Goal: Information Seeking & Learning: Learn about a topic

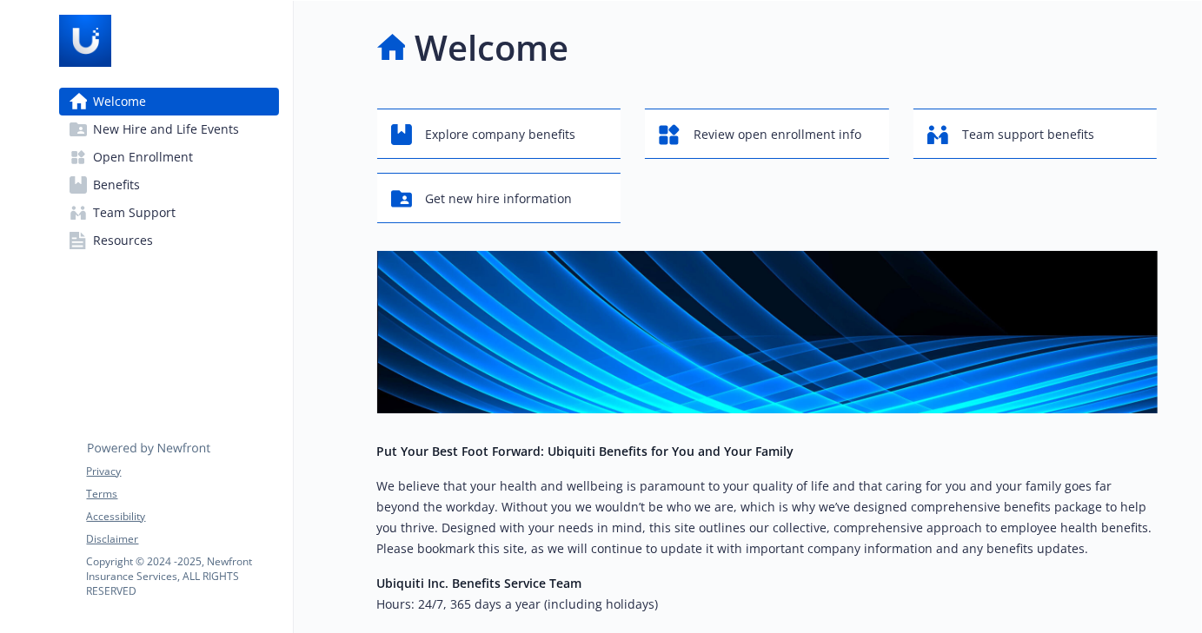
click at [155, 196] on link "Benefits" at bounding box center [169, 185] width 220 height 28
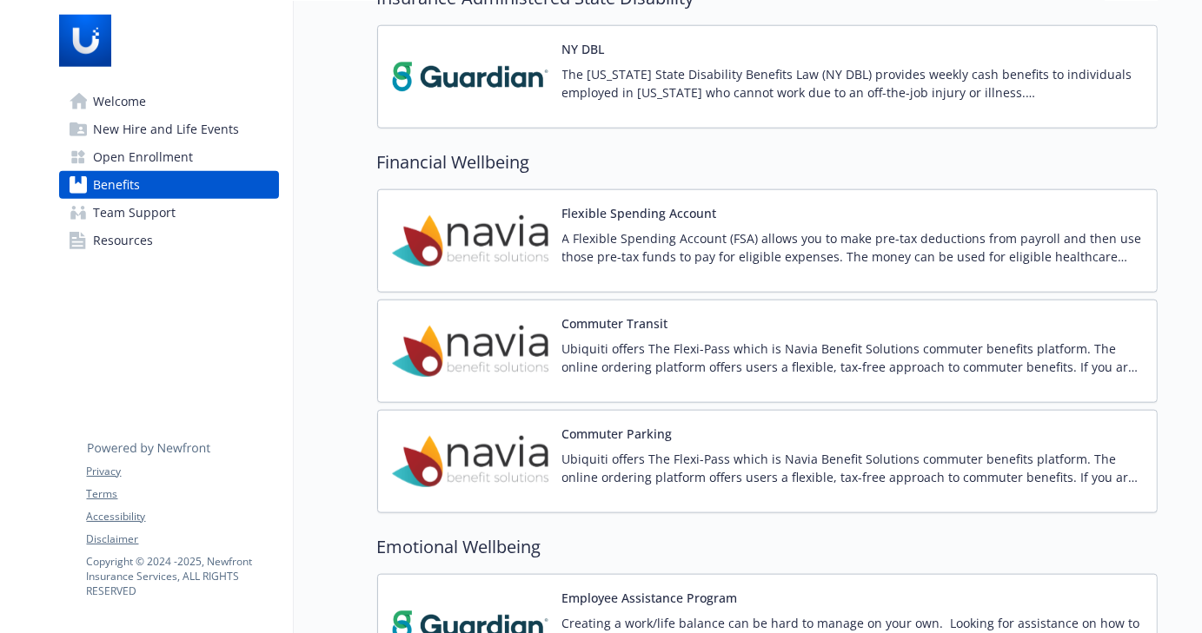
scroll to position [1991, 0]
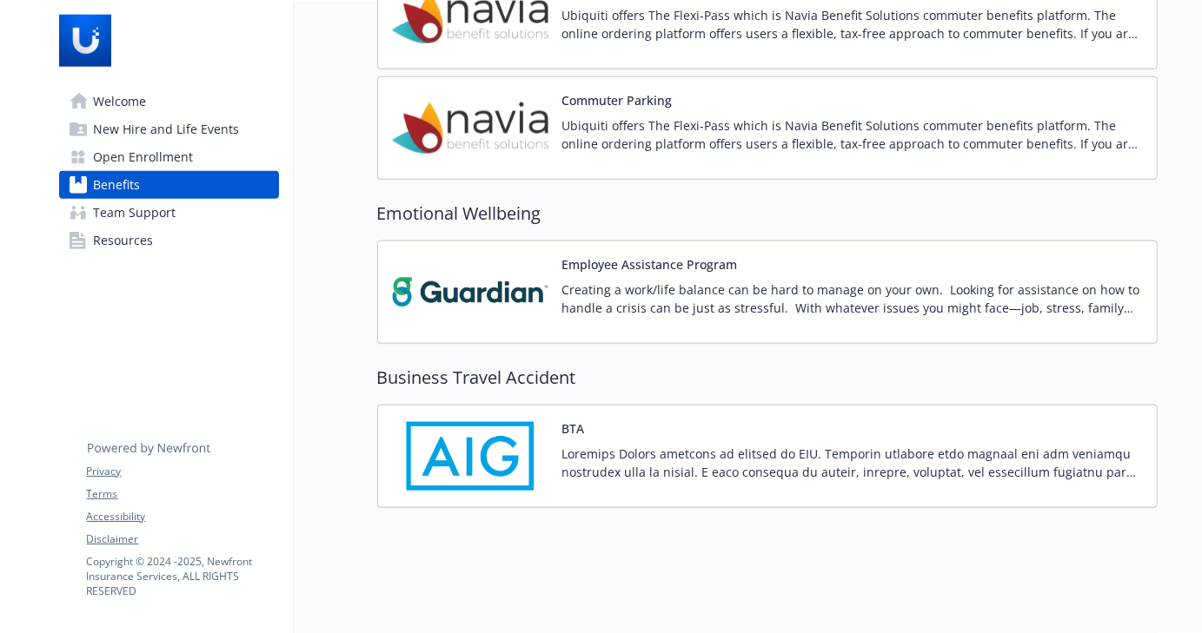
click at [851, 445] on p at bounding box center [852, 463] width 580 height 36
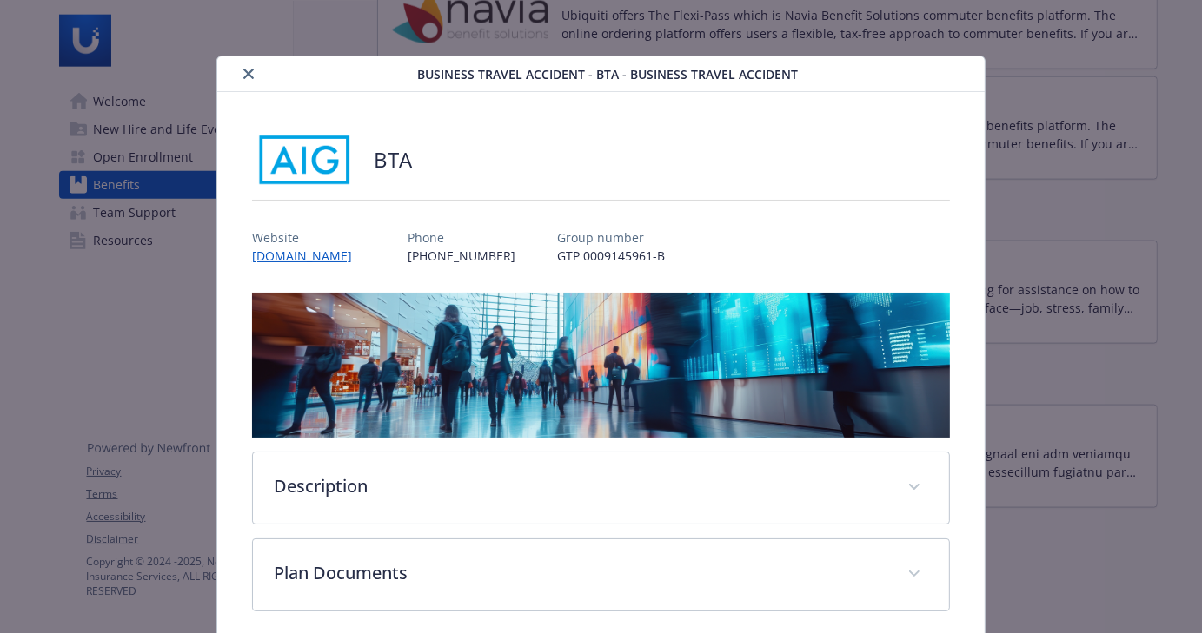
scroll to position [73, 0]
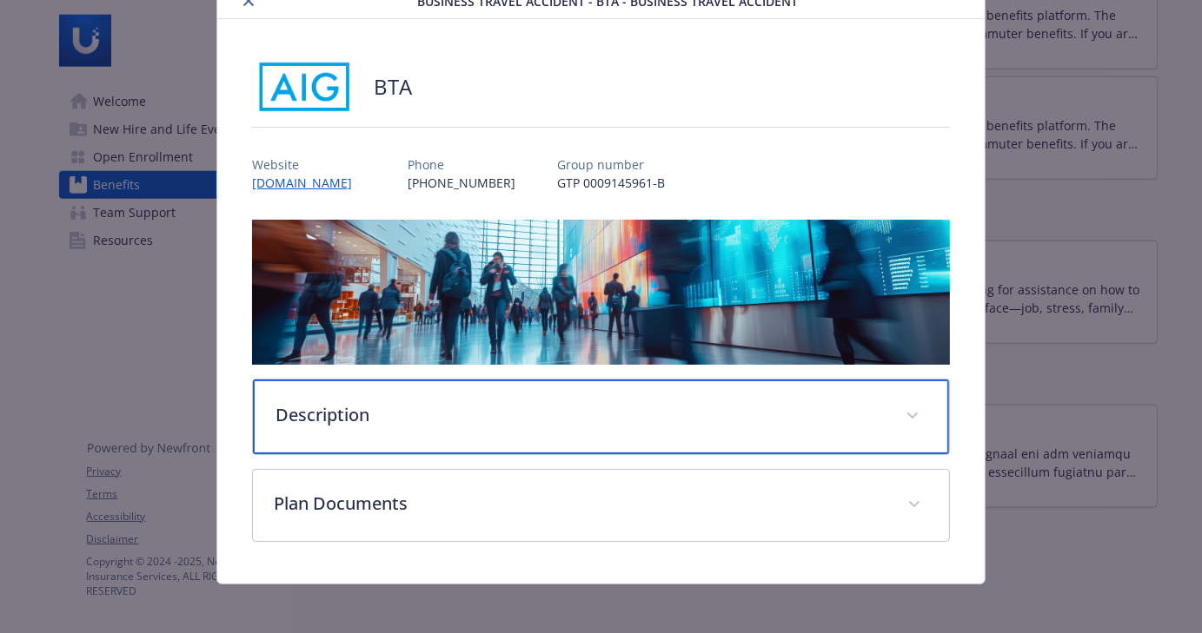
click at [508, 424] on div "Description" at bounding box center [601, 417] width 696 height 75
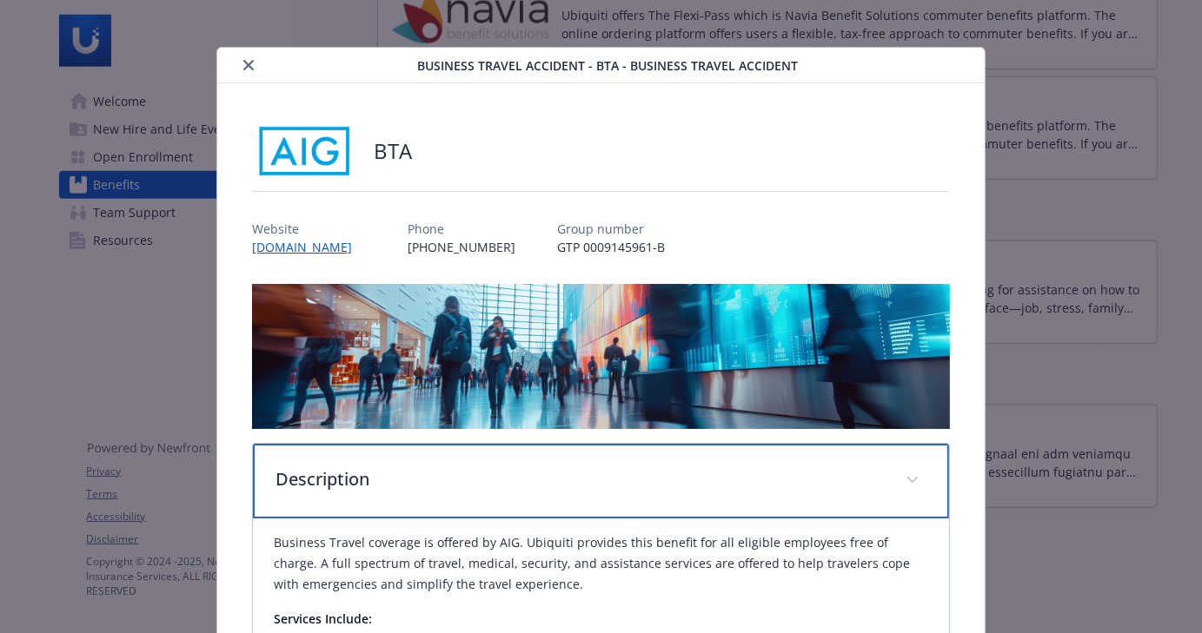
scroll to position [0, 0]
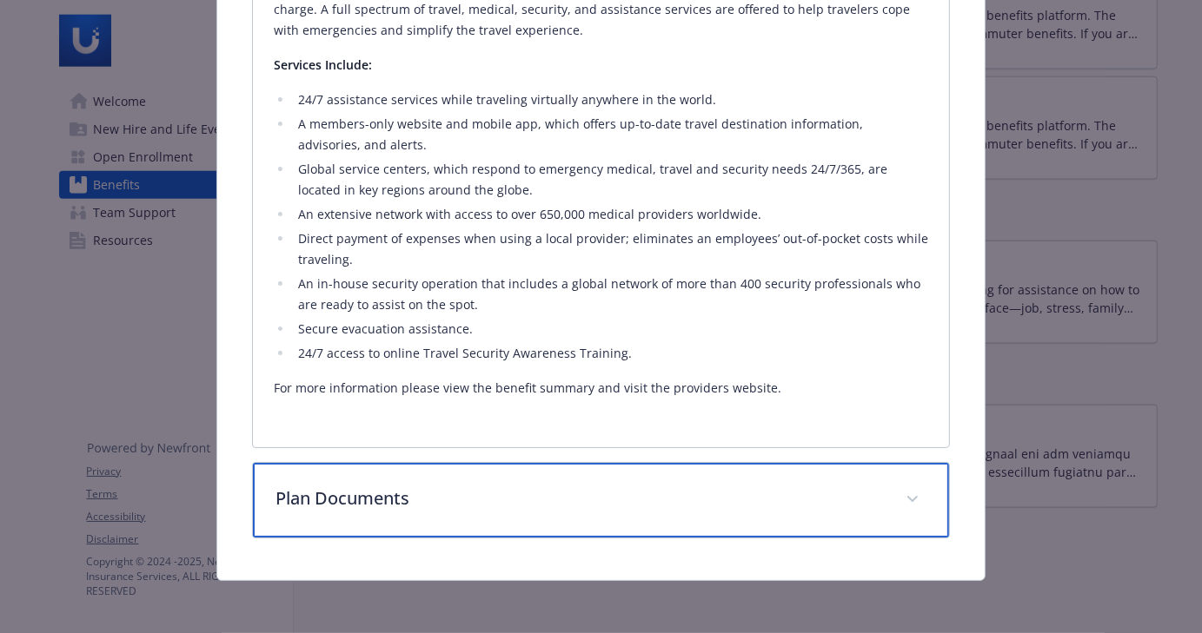
click at [473, 522] on div "Plan Documents" at bounding box center [601, 500] width 696 height 75
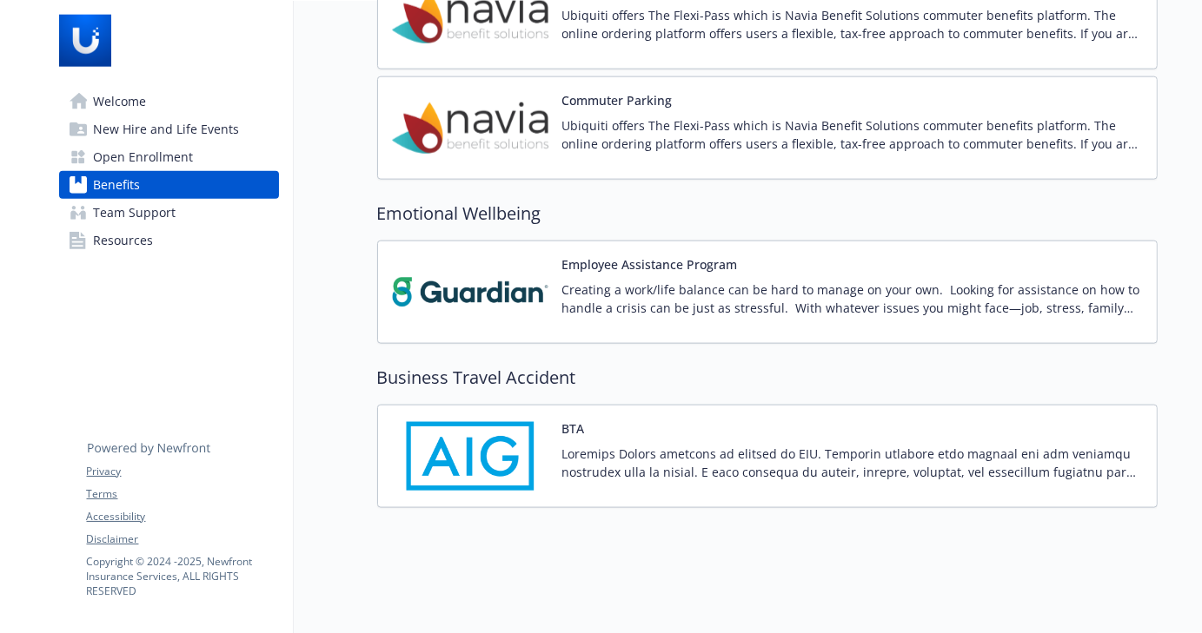
click at [711, 291] on p "Creating a work/life balance can be hard to manage on your own. Looking for ass…" at bounding box center [852, 299] width 580 height 36
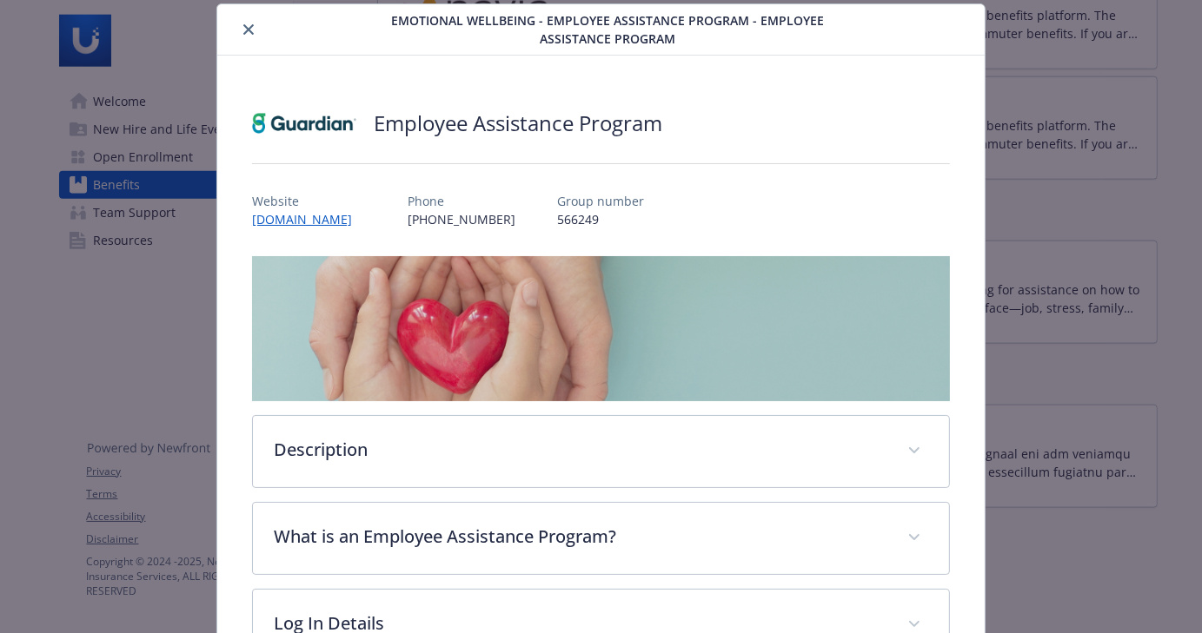
scroll to position [226, 0]
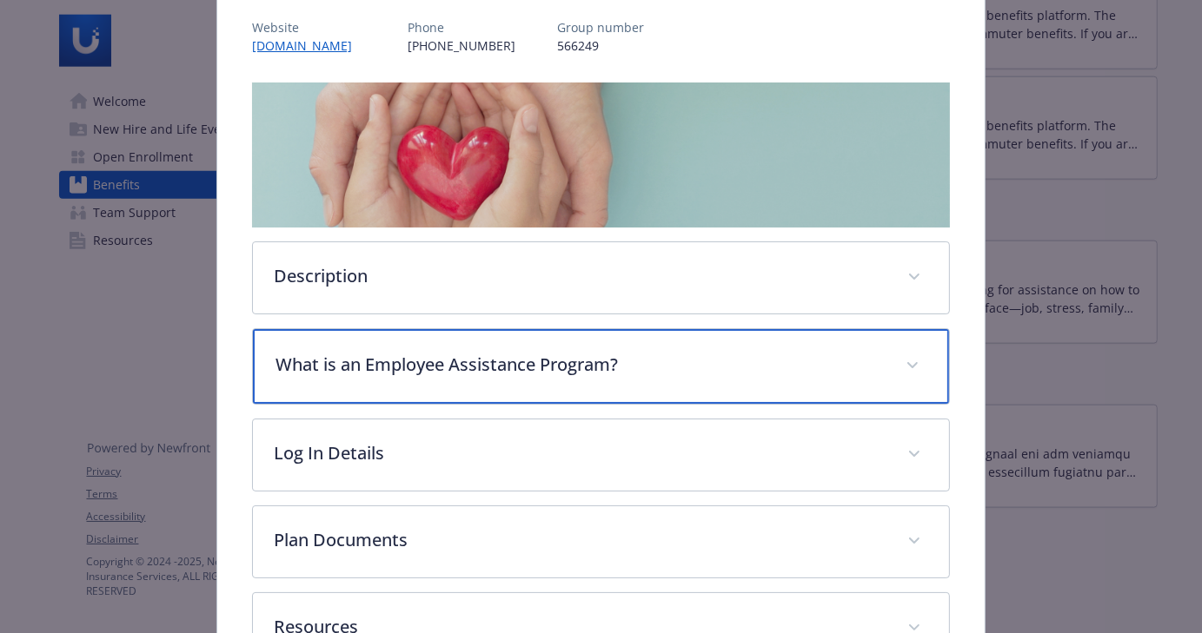
click at [500, 347] on div "What is an Employee Assistance Program?" at bounding box center [601, 366] width 696 height 75
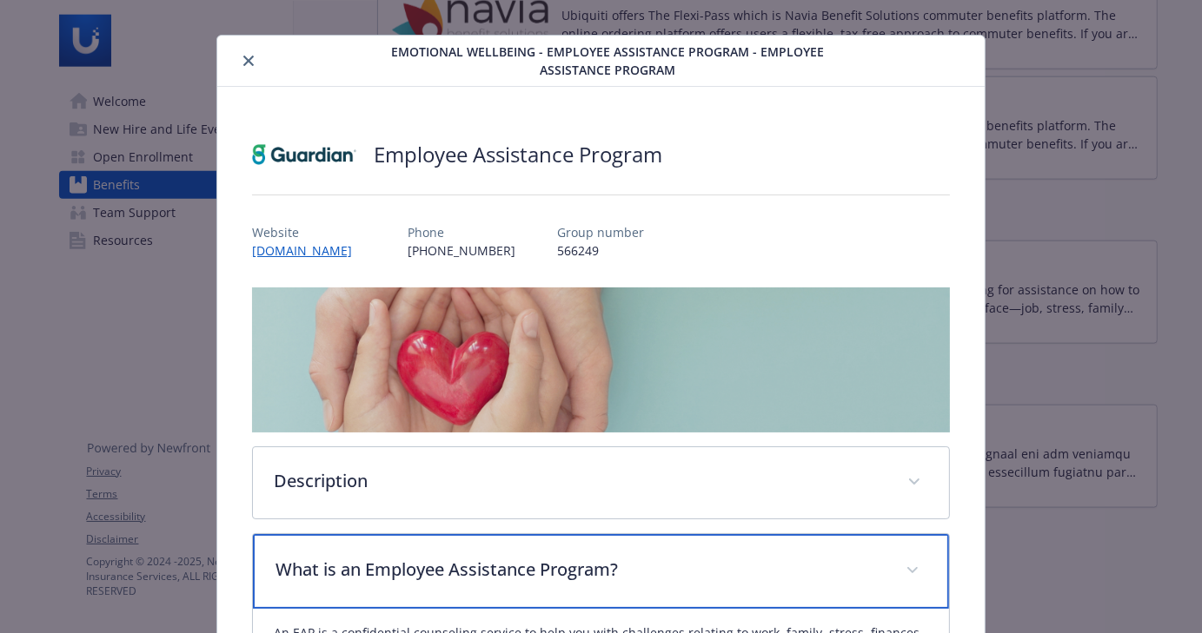
scroll to position [0, 0]
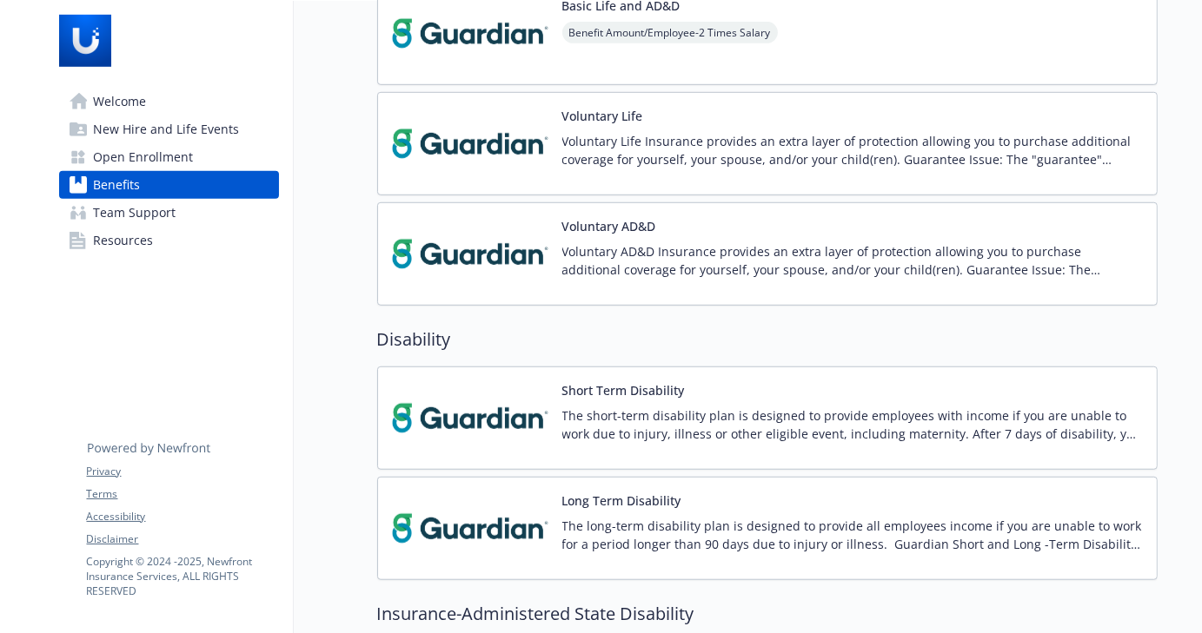
click at [145, 224] on span "Team Support" at bounding box center [135, 213] width 83 height 28
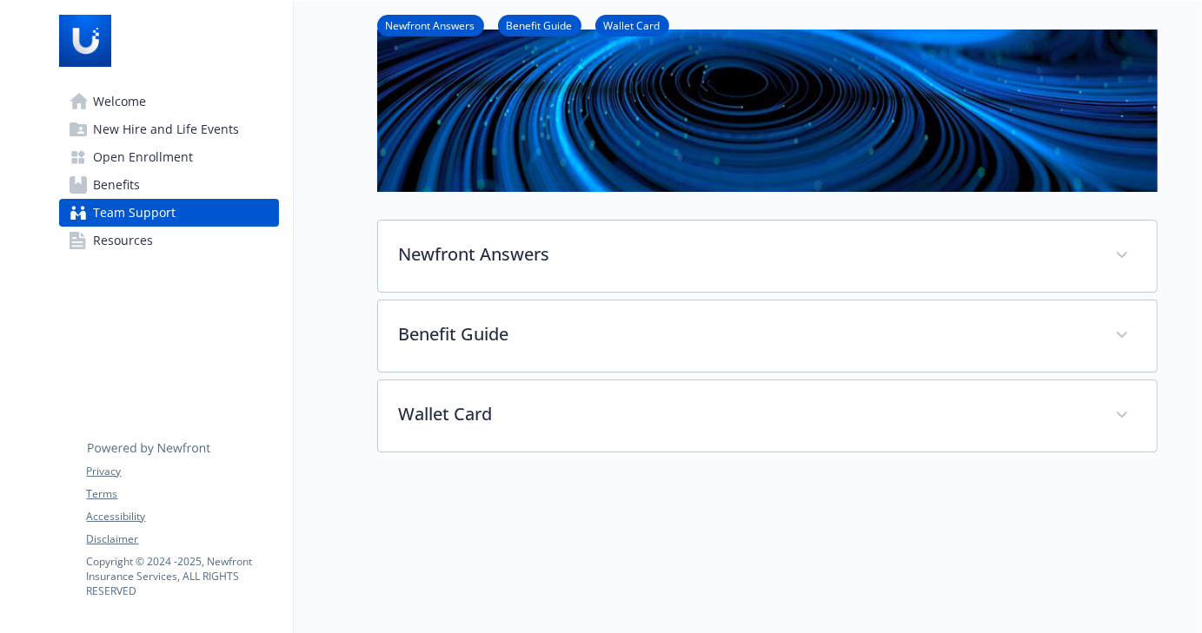
scroll to position [28, 0]
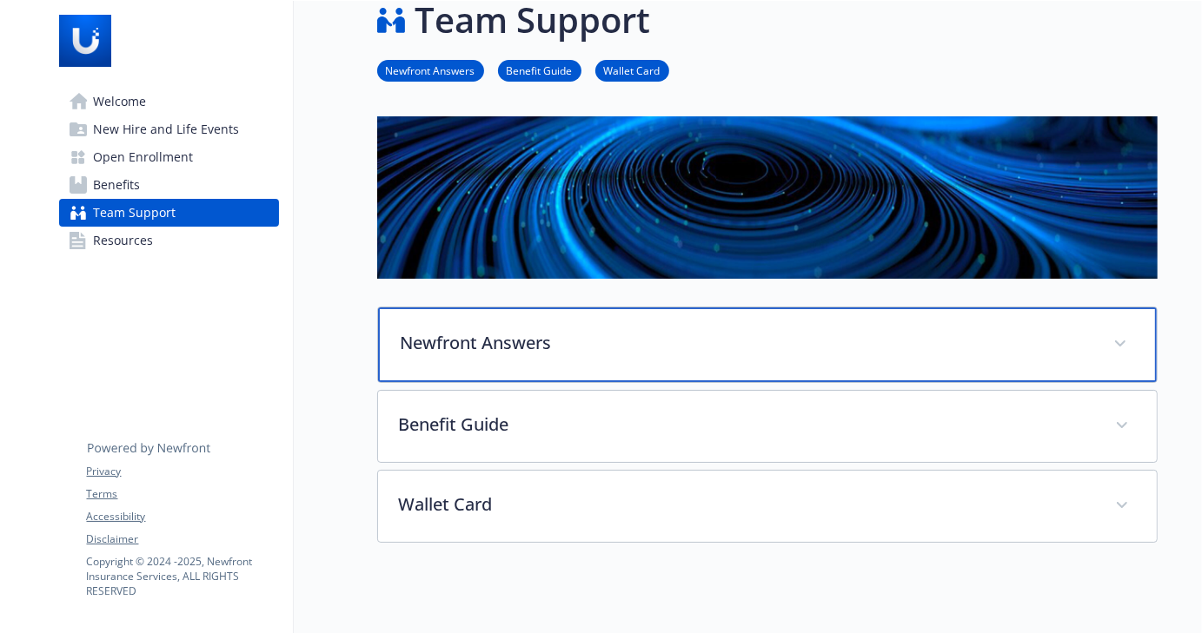
click at [555, 343] on p "Newfront Answers" at bounding box center [747, 343] width 692 height 26
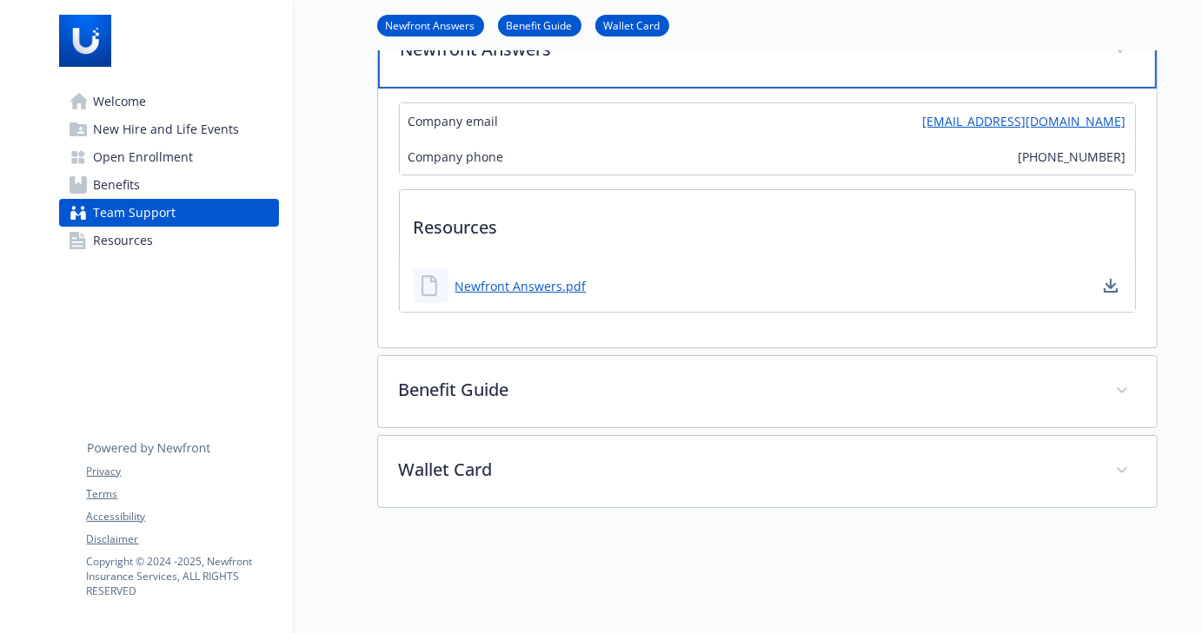
scroll to position [375, 0]
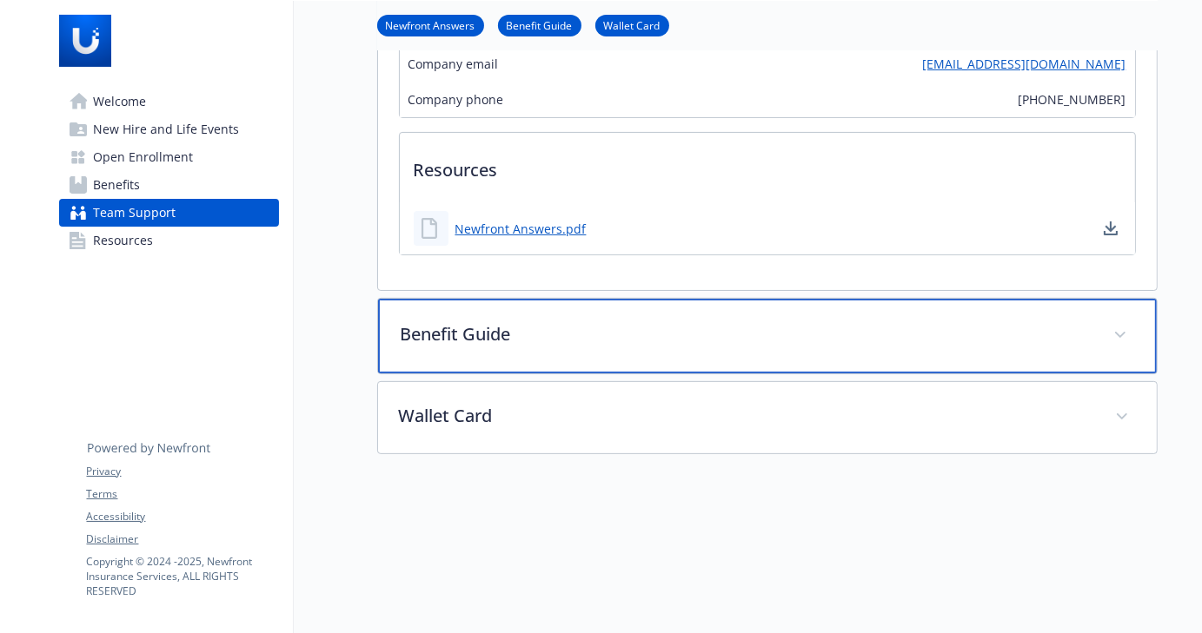
click at [527, 350] on div "Benefit Guide" at bounding box center [767, 336] width 779 height 75
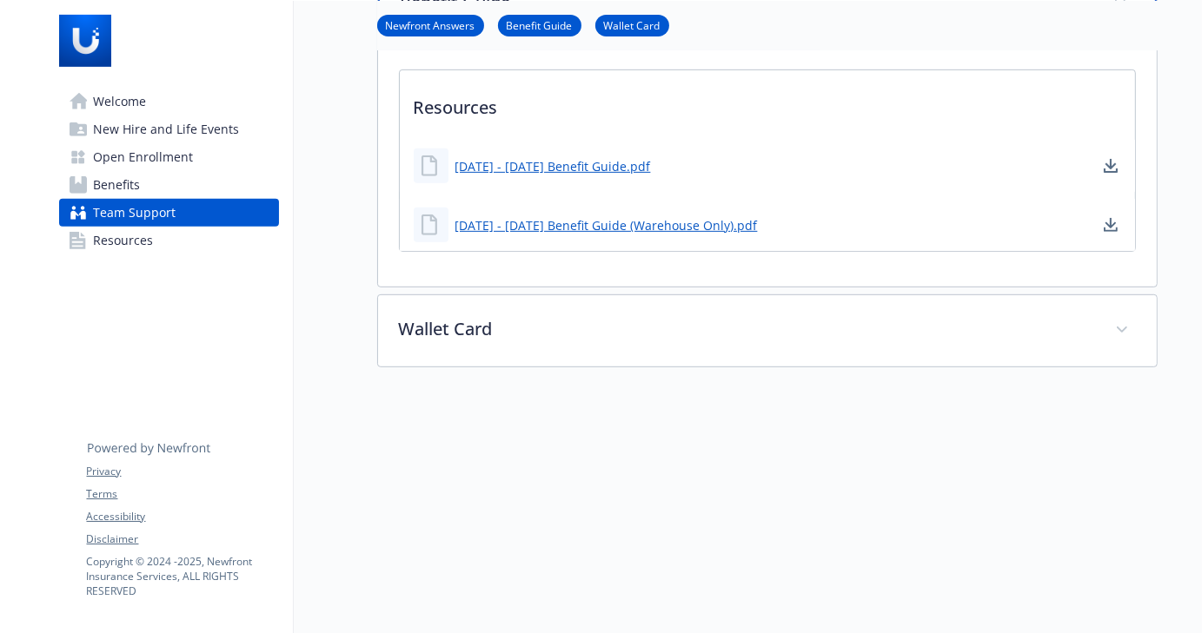
scroll to position [723, 0]
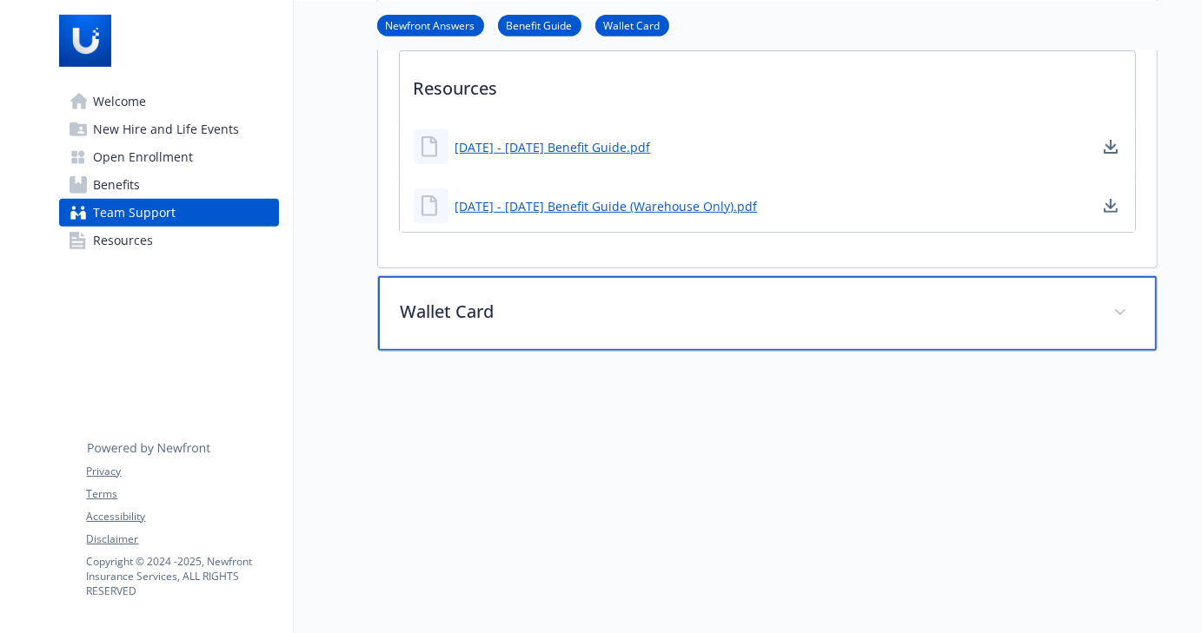
click at [519, 336] on div "Wallet Card" at bounding box center [767, 313] width 779 height 75
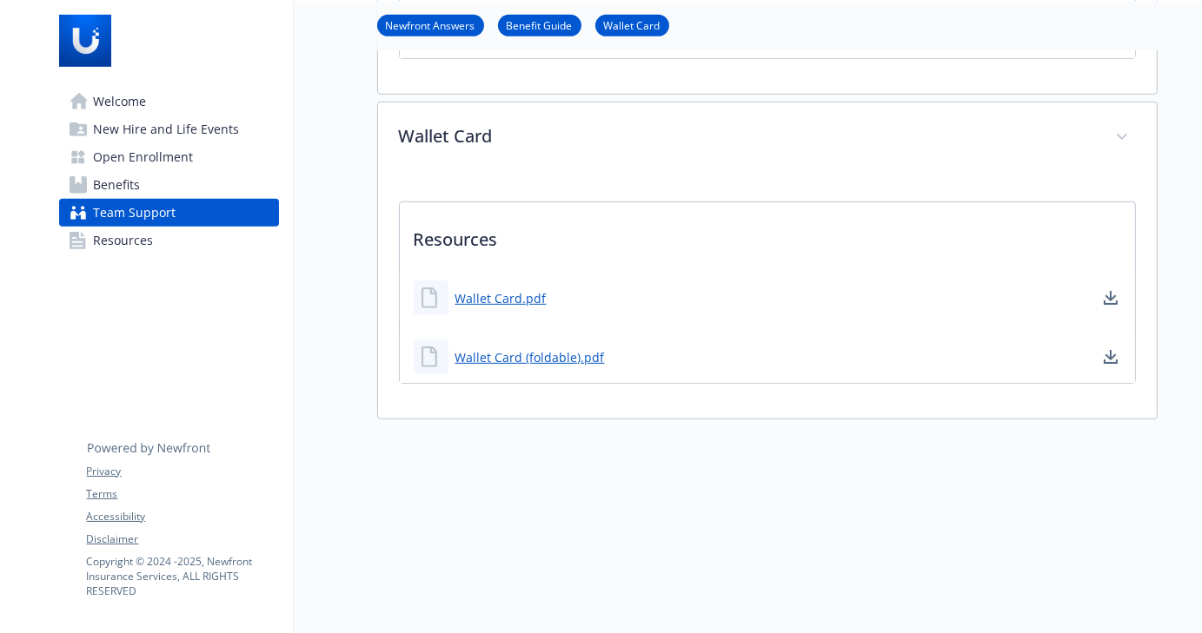
click at [153, 233] on link "Resources" at bounding box center [169, 241] width 220 height 28
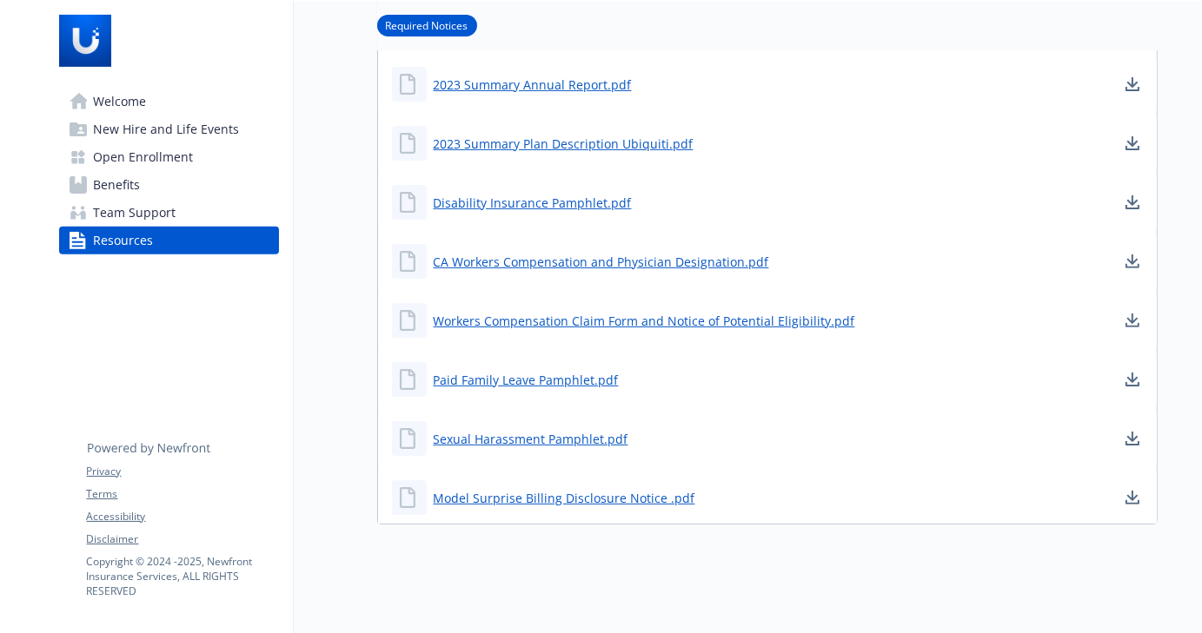
scroll to position [567, 0]
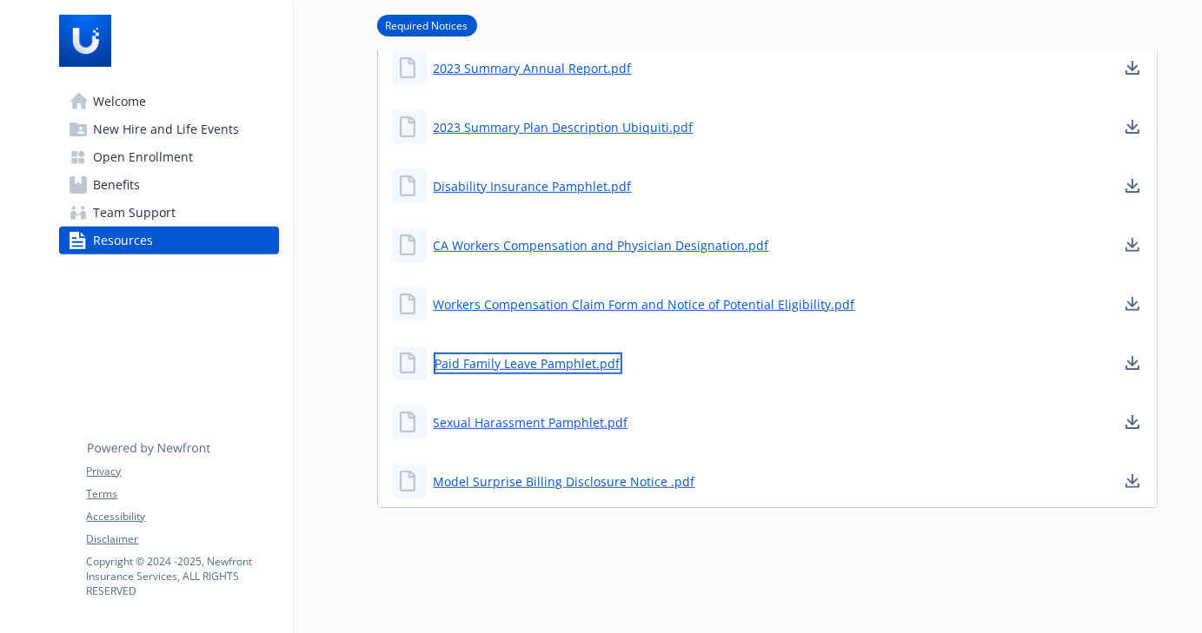
click at [523, 354] on link "Paid Family Leave Pamphlet.pdf" at bounding box center [528, 364] width 189 height 22
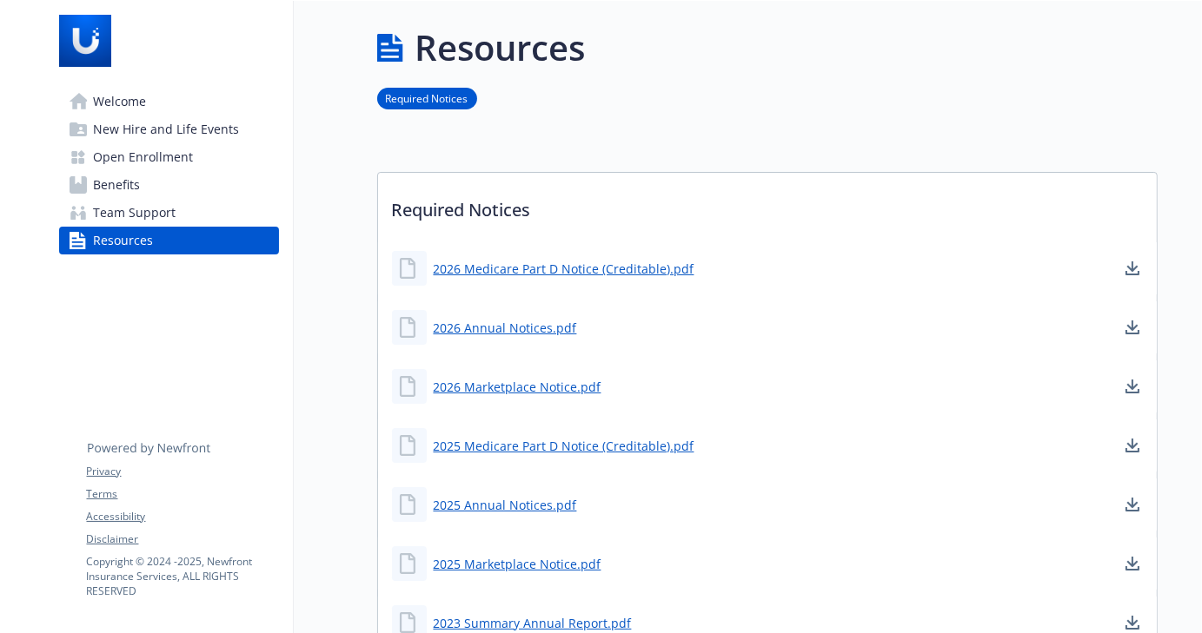
scroll to position [0, 0]
click at [169, 220] on span "Team Support" at bounding box center [135, 213] width 83 height 28
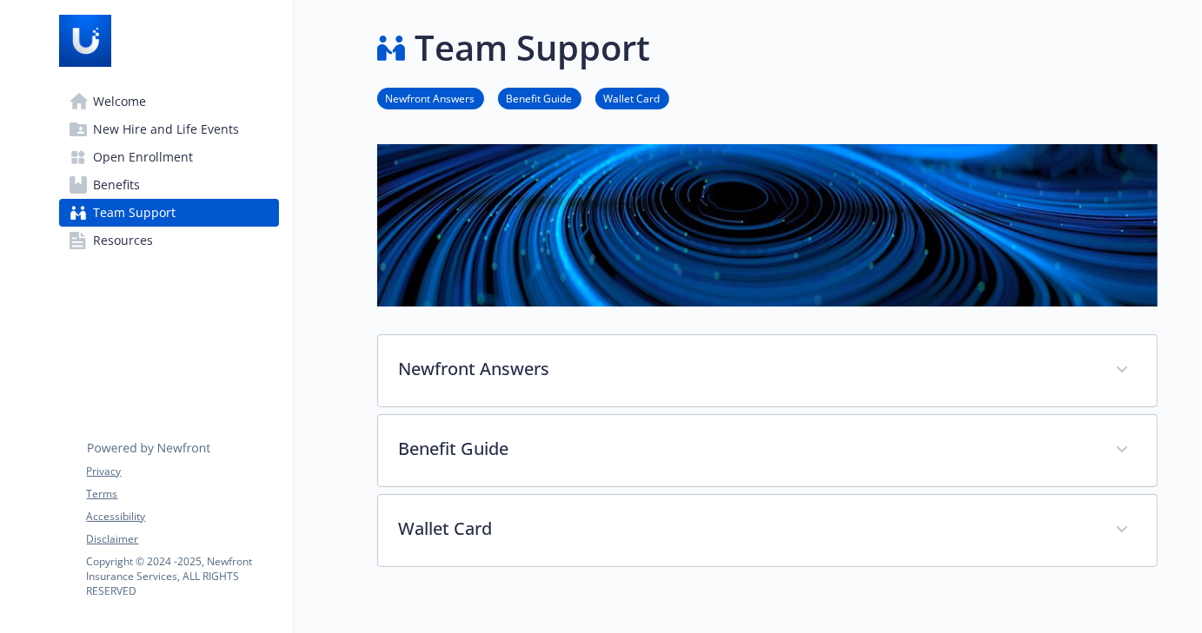
click at [150, 143] on span "New Hire and Life Events" at bounding box center [167, 130] width 146 height 28
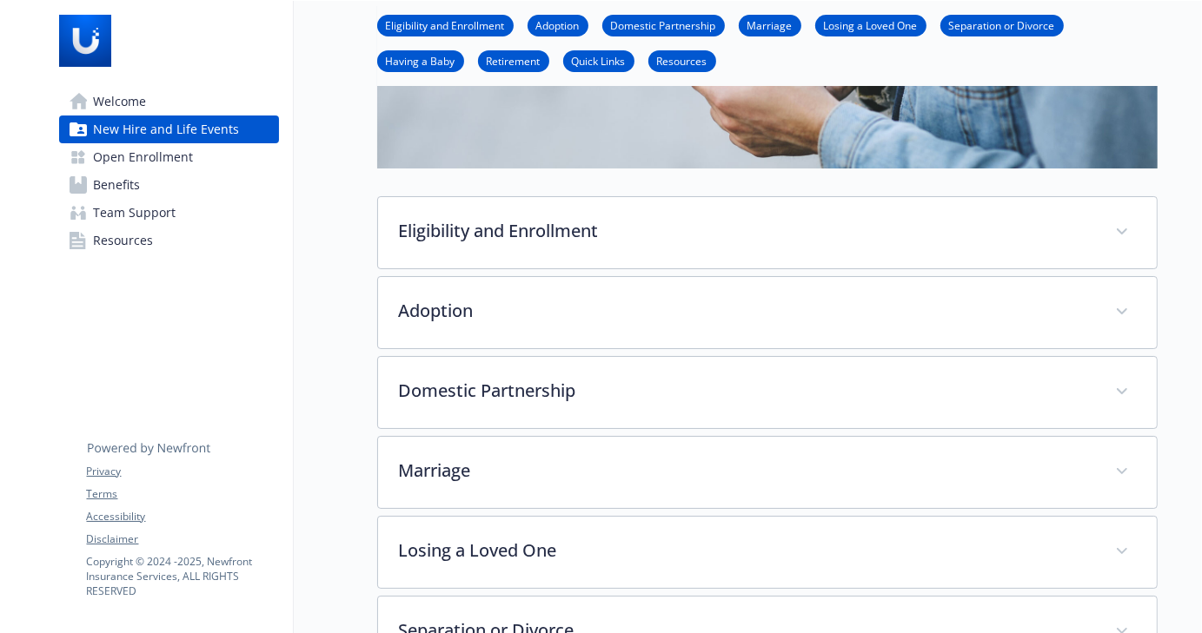
scroll to position [434, 0]
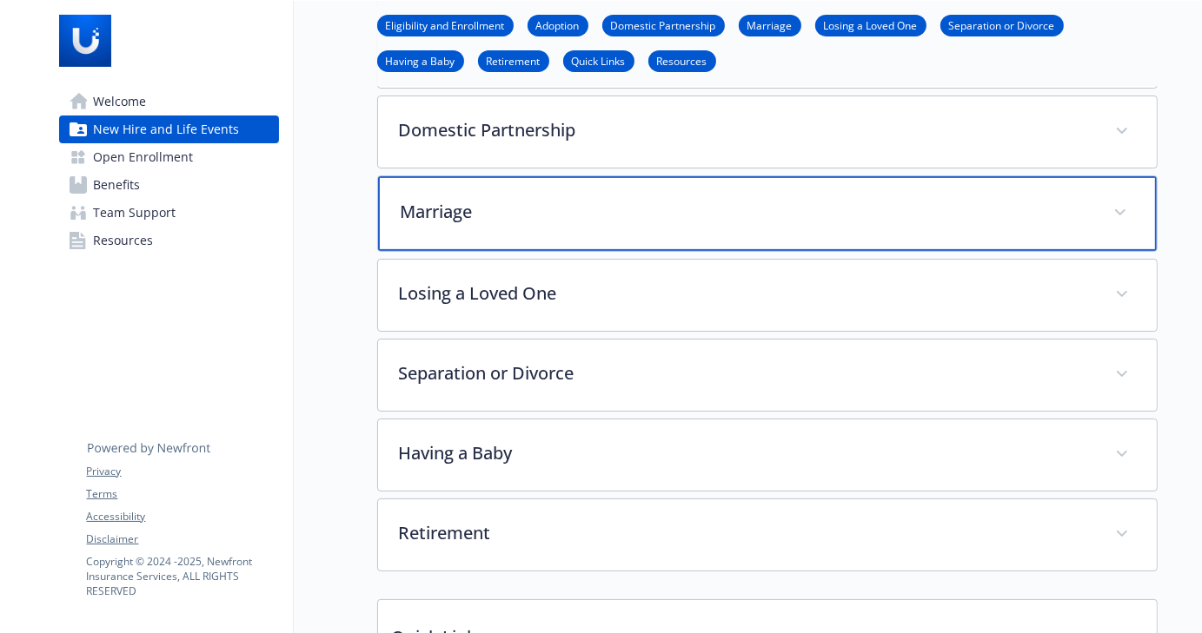
click at [487, 233] on div "Marriage" at bounding box center [767, 213] width 779 height 75
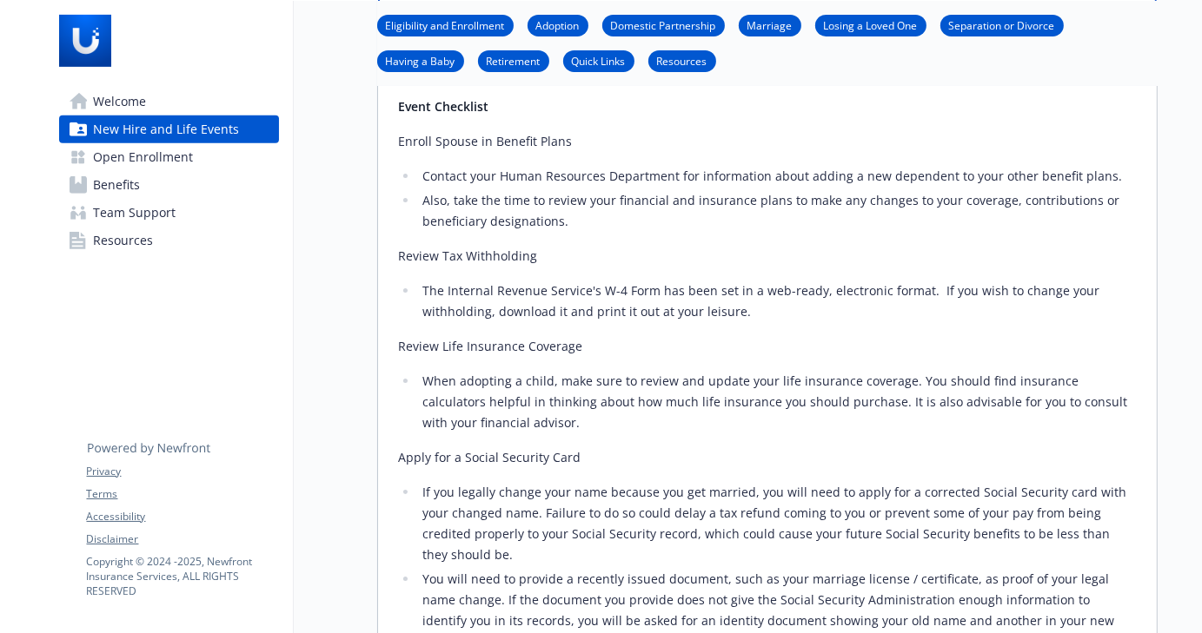
scroll to position [695, 0]
